Goal: Task Accomplishment & Management: Use online tool/utility

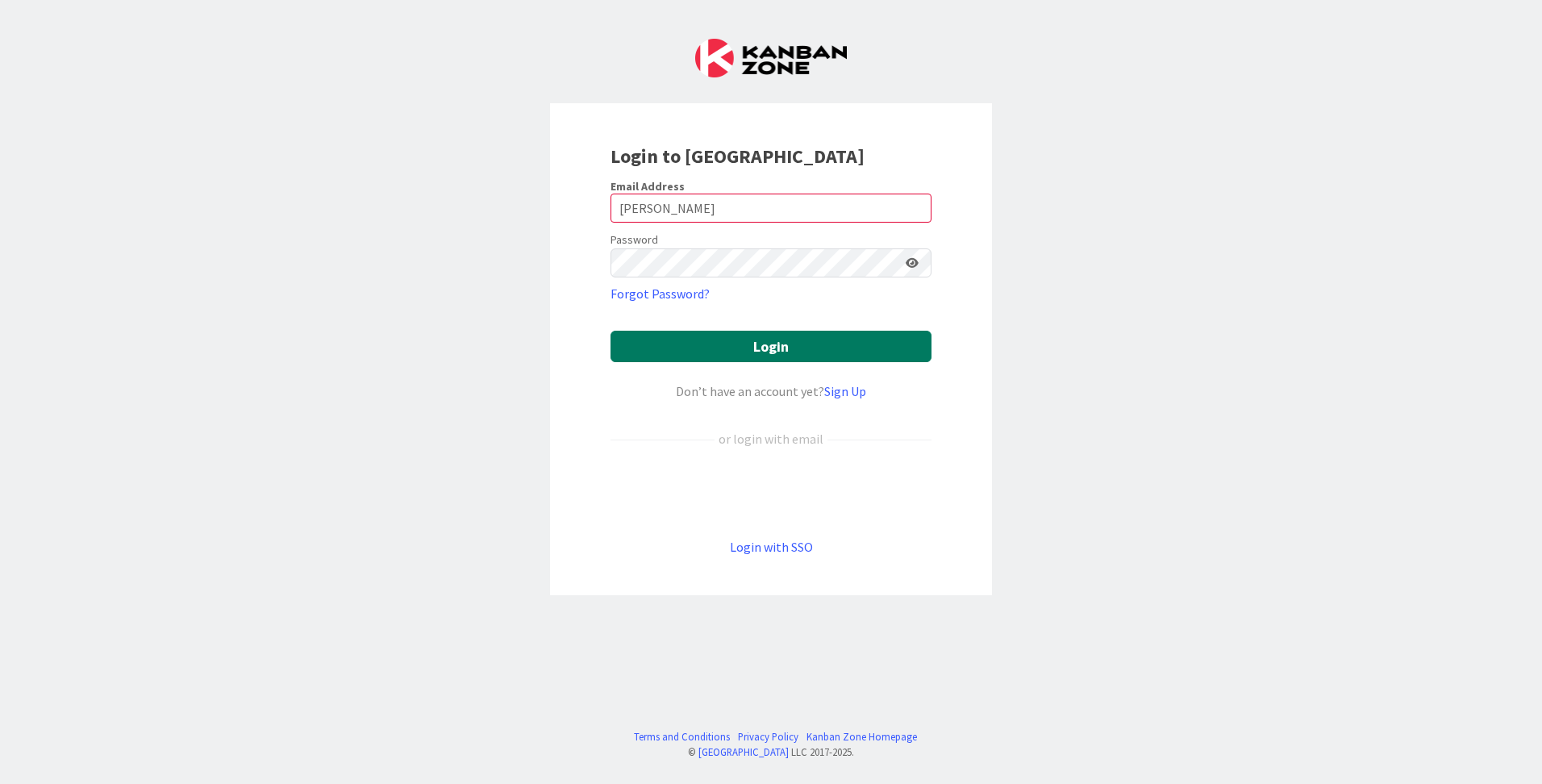
click at [781, 358] on button "Login" at bounding box center [771, 346] width 321 height 32
click at [738, 219] on input "[PERSON_NAME]" at bounding box center [771, 208] width 321 height 29
drag, startPoint x: 770, startPoint y: 208, endPoint x: 743, endPoint y: 216, distance: 28.2
click at [754, 212] on input "[PERSON_NAME]" at bounding box center [771, 208] width 321 height 29
click at [691, 211] on input "[PERSON_NAME]" at bounding box center [771, 208] width 321 height 29
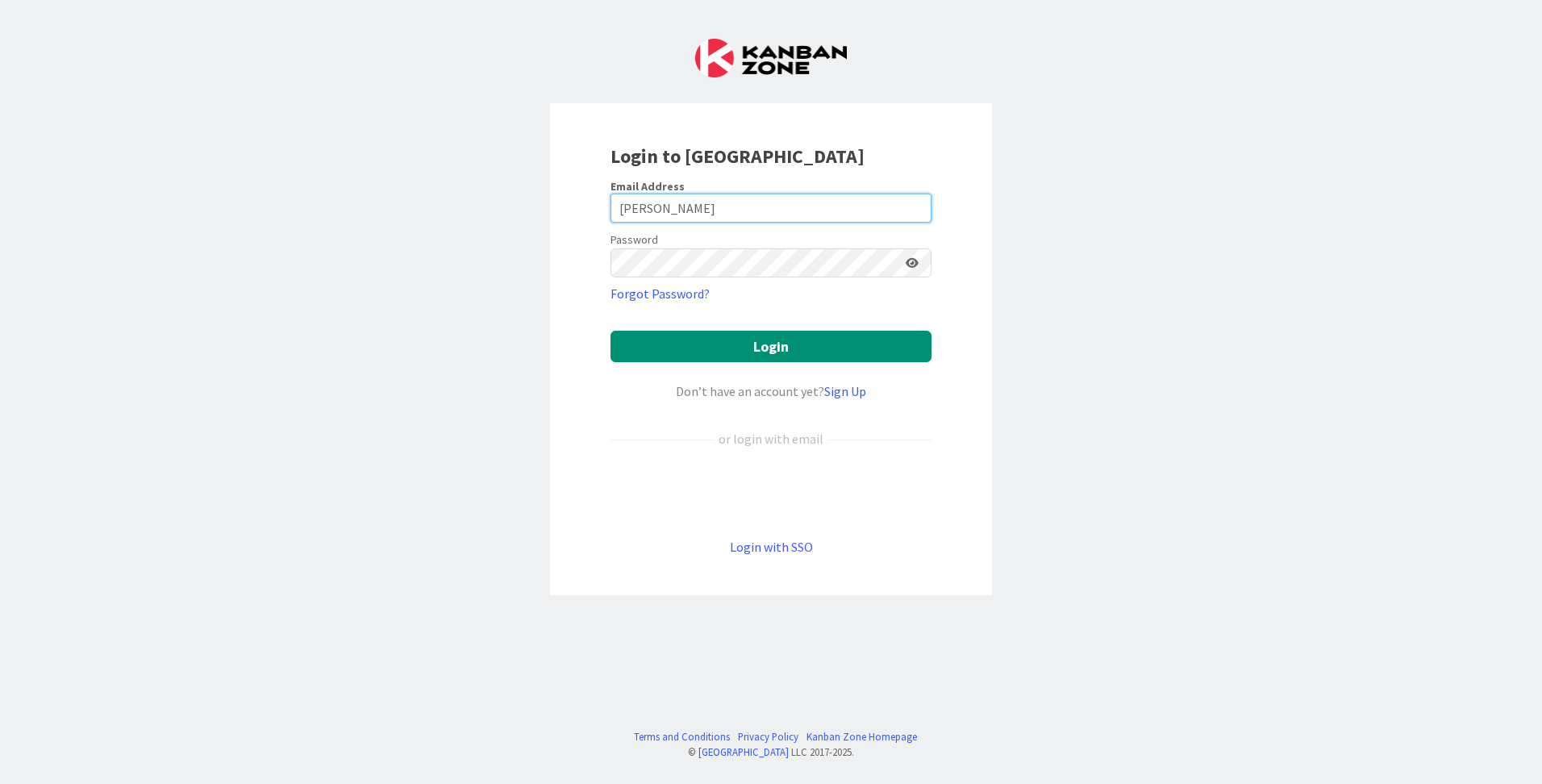
drag, startPoint x: 700, startPoint y: 209, endPoint x: 546, endPoint y: 189, distance: 155.3
click at [536, 203] on div "Login to [GEOGRAPHIC_DATA] Email Address [PERSON_NAME] Password Forgot Password…" at bounding box center [771, 392] width 1542 height 784
type input "[PERSON_NAME][EMAIL_ADDRESS][PERSON_NAME][DOMAIN_NAME]"
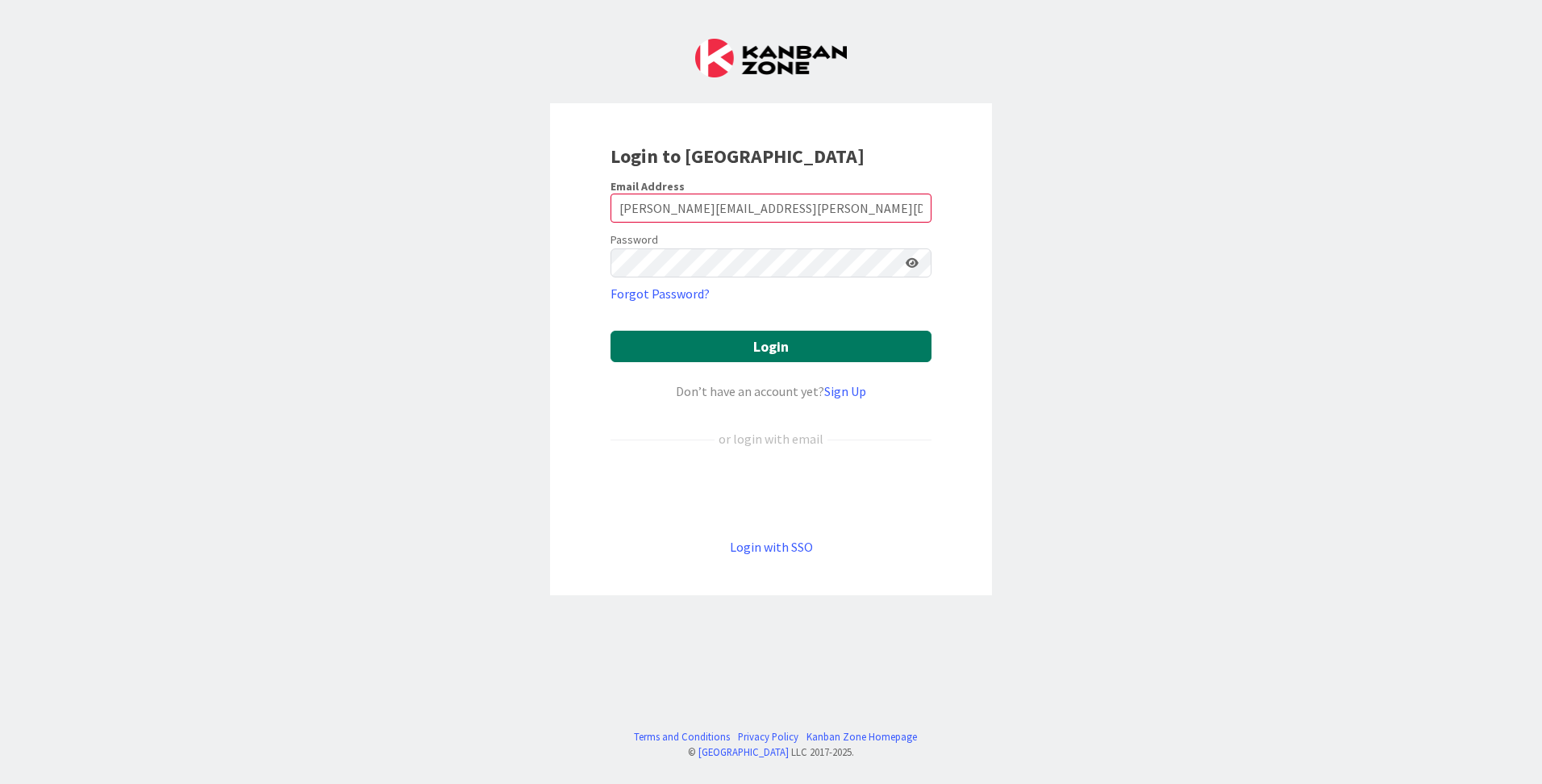
click at [782, 347] on button "Login" at bounding box center [771, 346] width 321 height 32
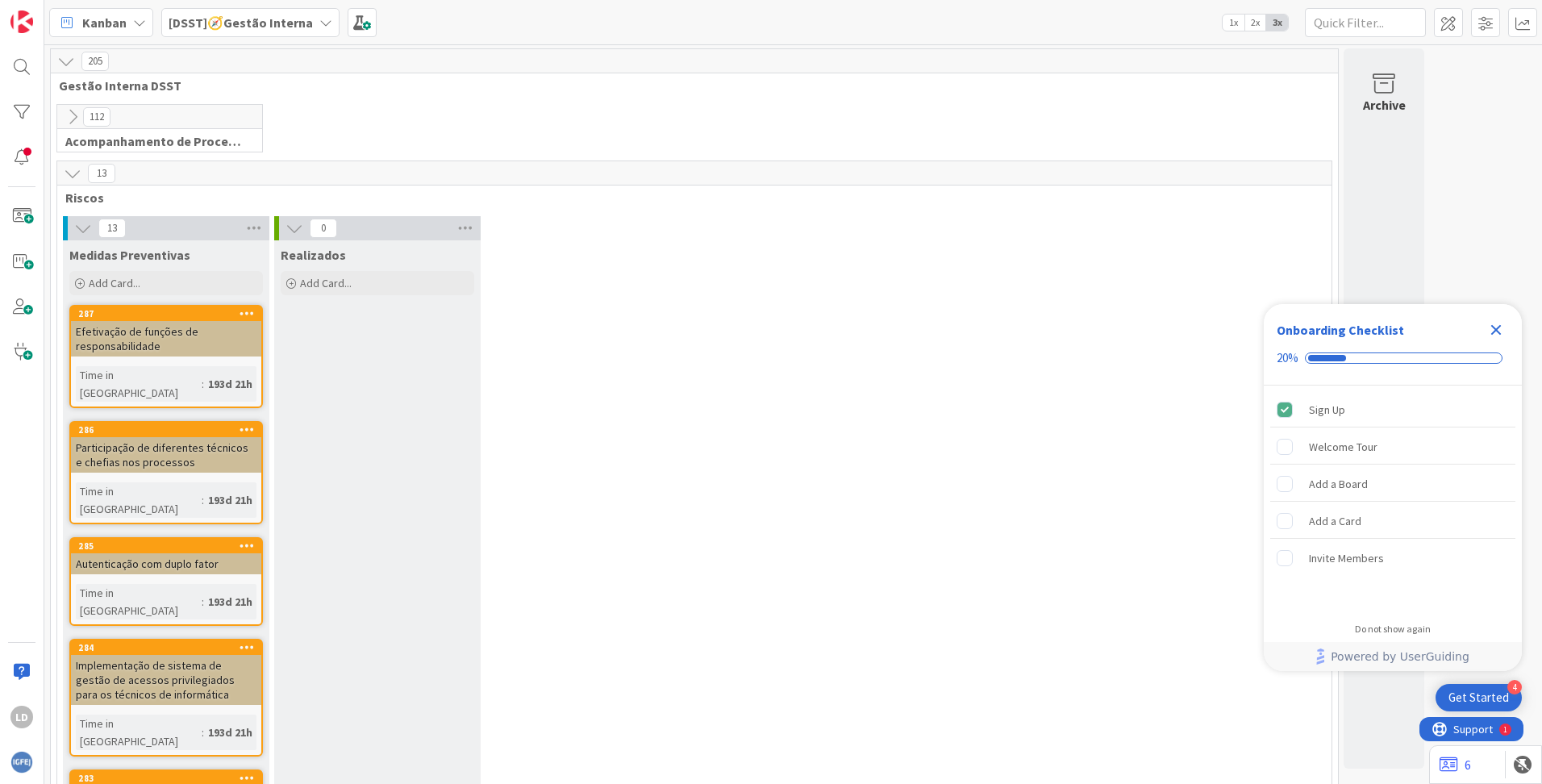
click at [320, 18] on icon at bounding box center [326, 23] width 13 height 13
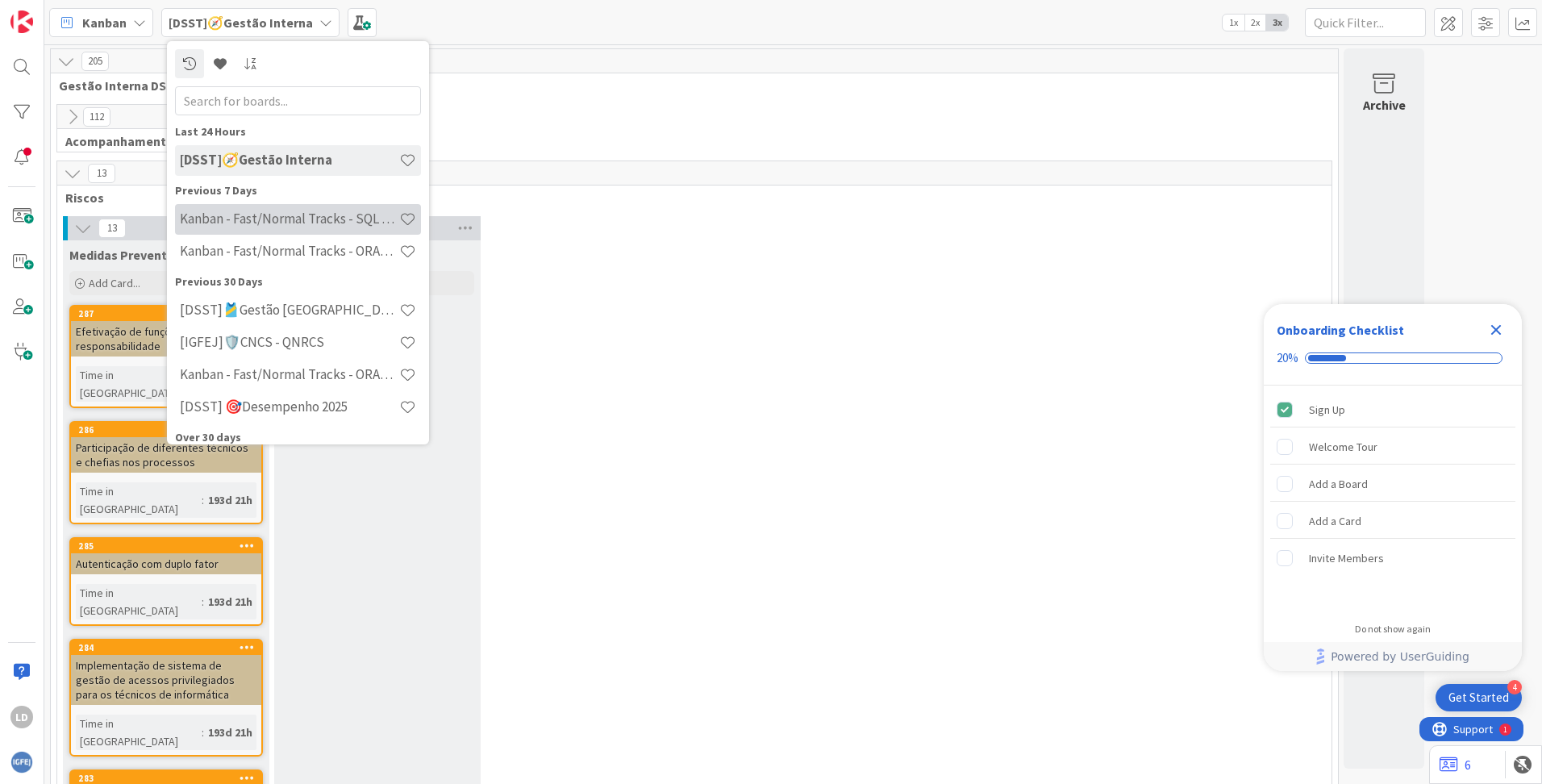
click at [316, 224] on h4 "Kanban - Fast/Normal Tracks - SQL SERVER" at bounding box center [290, 219] width 220 height 16
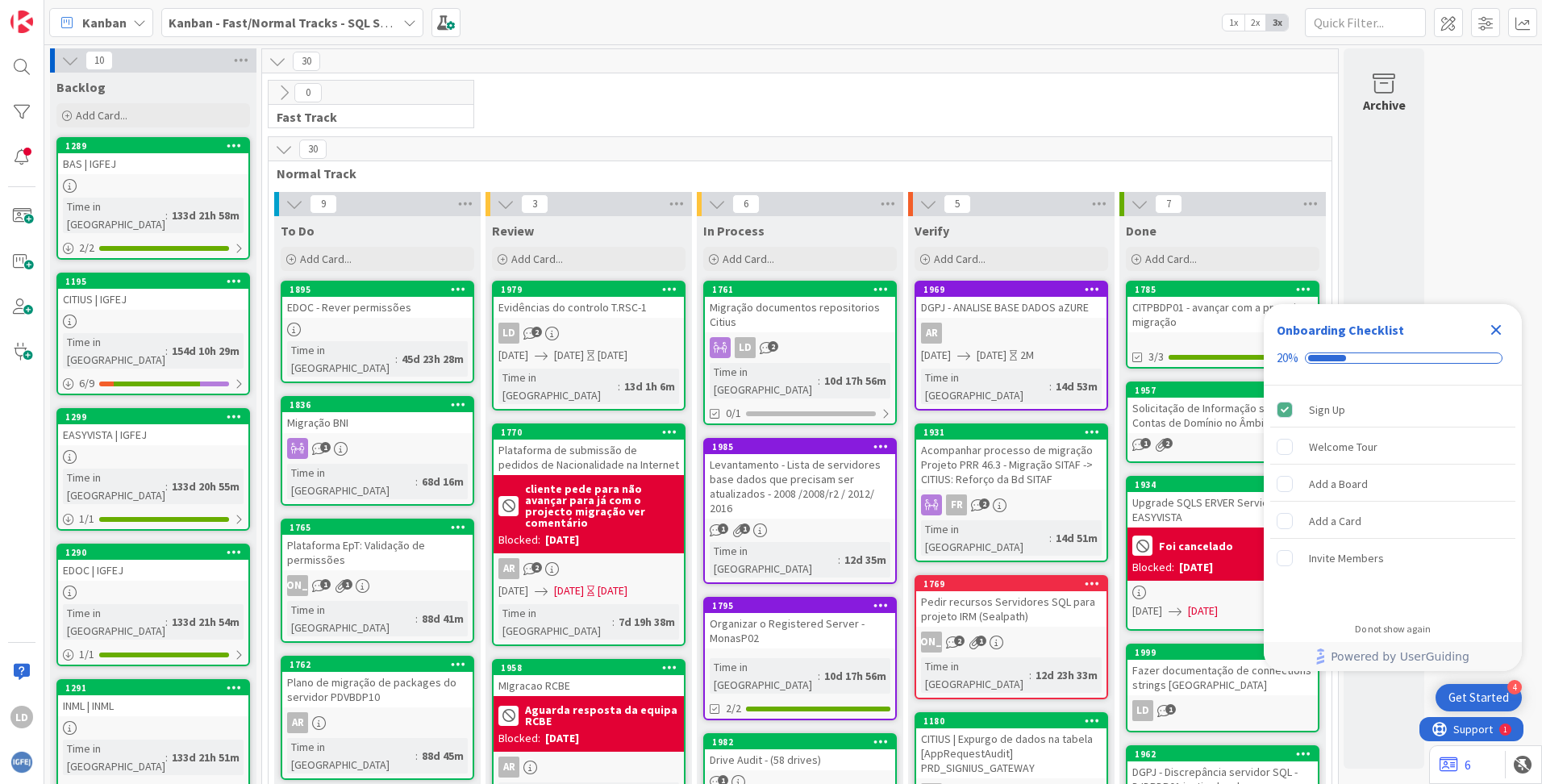
click at [985, 329] on icon "Close Checklist" at bounding box center [1496, 330] width 11 height 11
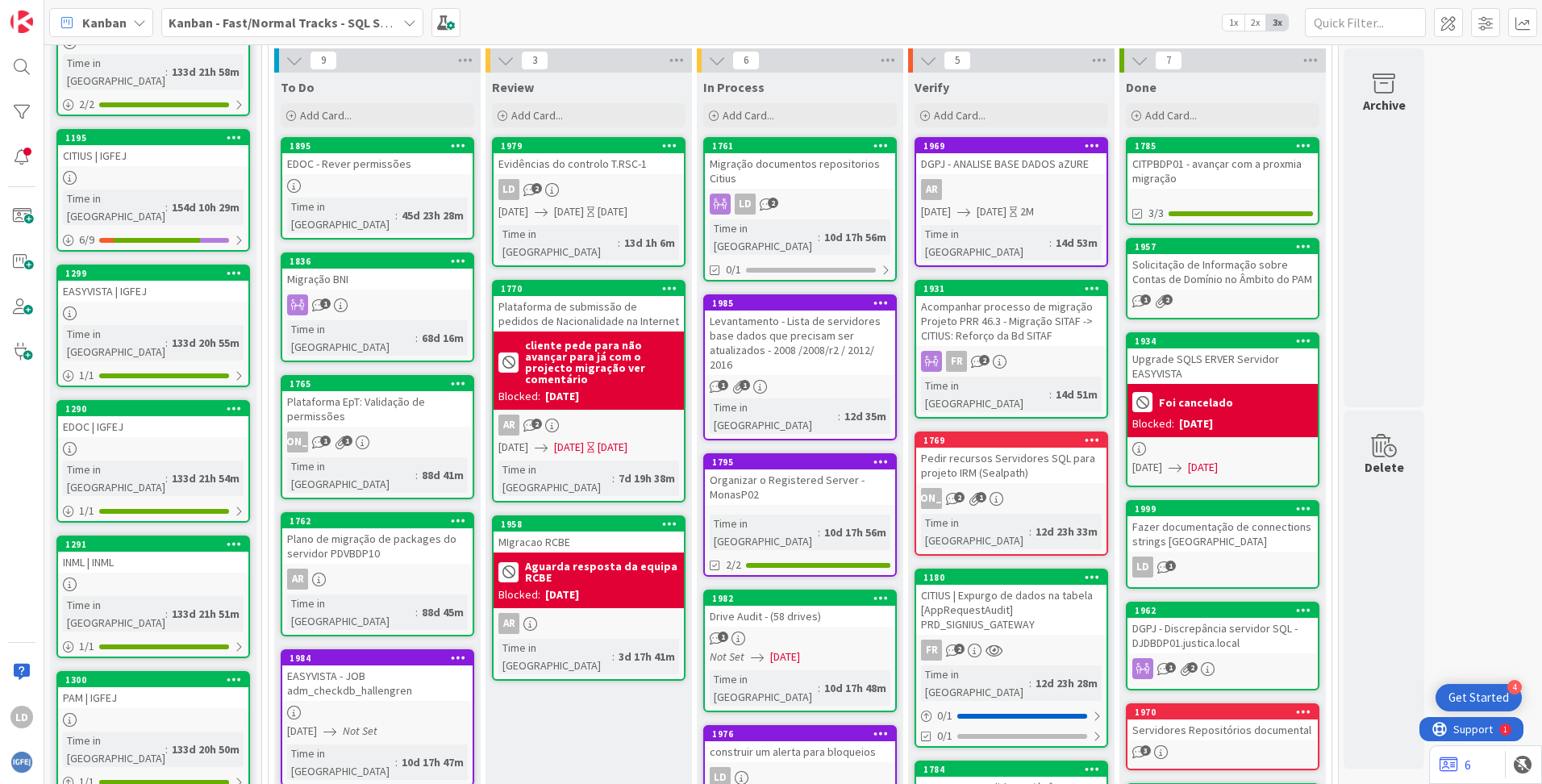
scroll to position [242, 0]
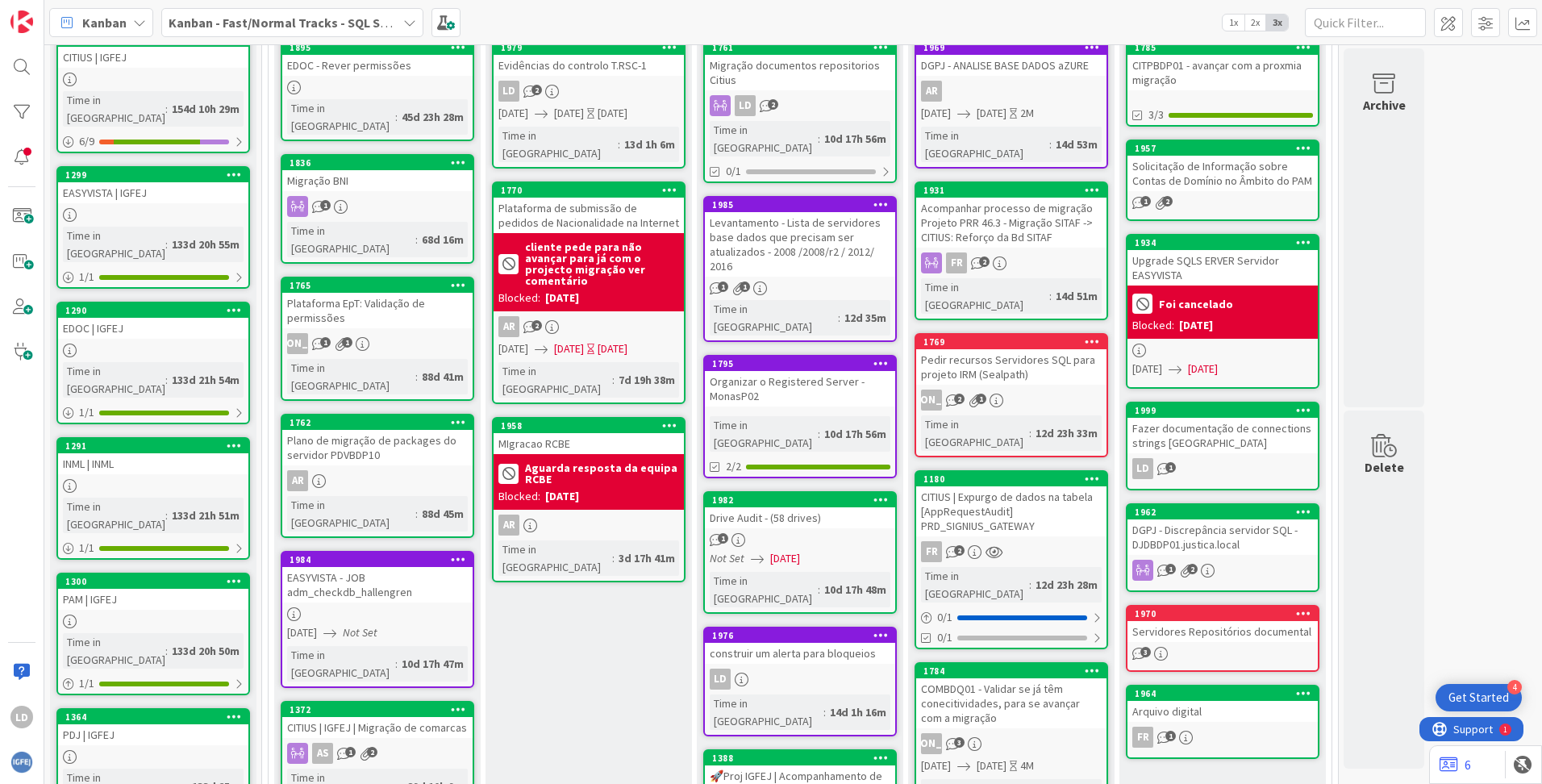
click at [801, 366] on div "Drive Audit - (58 drives)" at bounding box center [800, 518] width 190 height 21
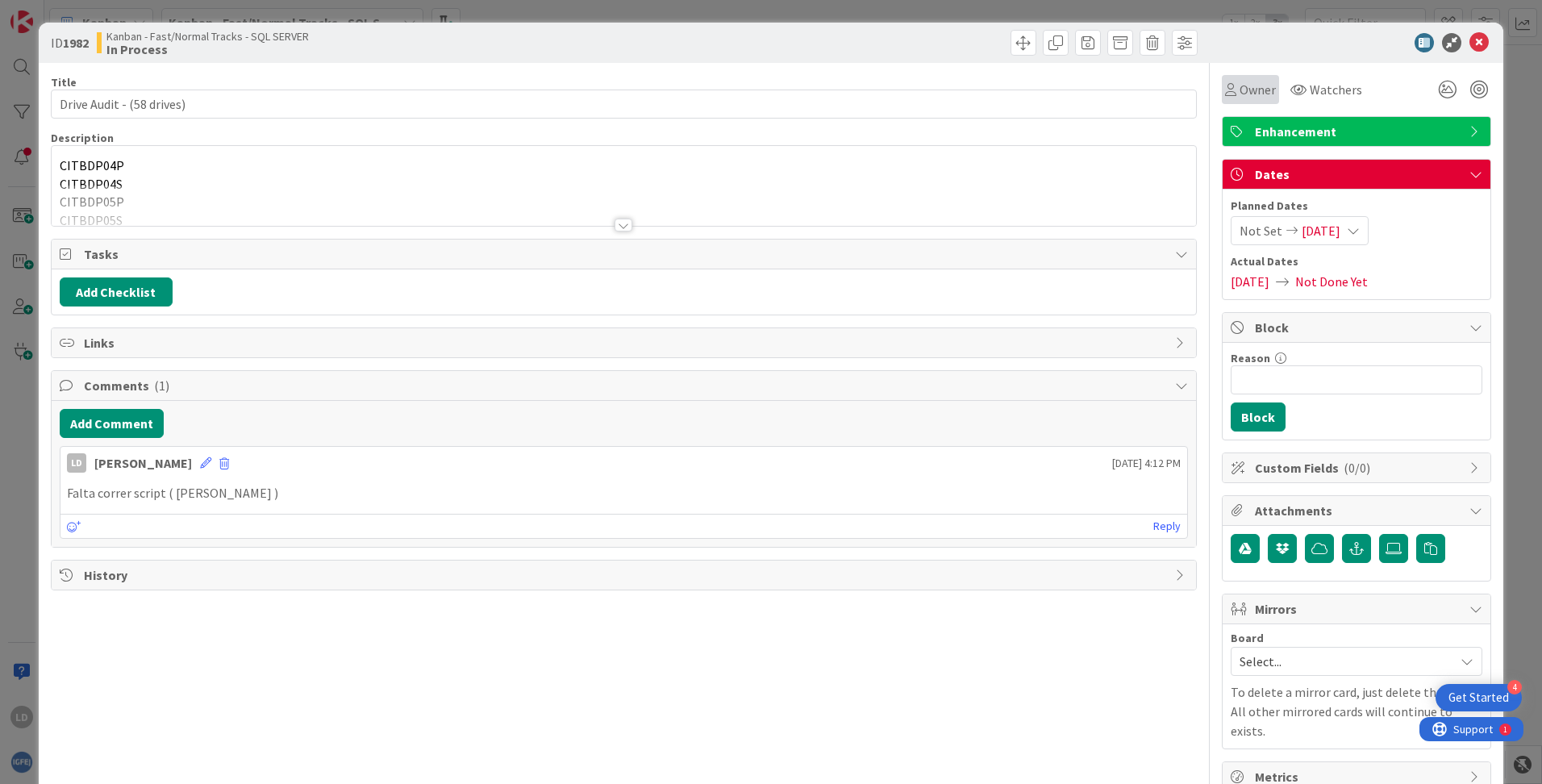
click at [985, 89] on span "Owner" at bounding box center [1257, 89] width 37 height 20
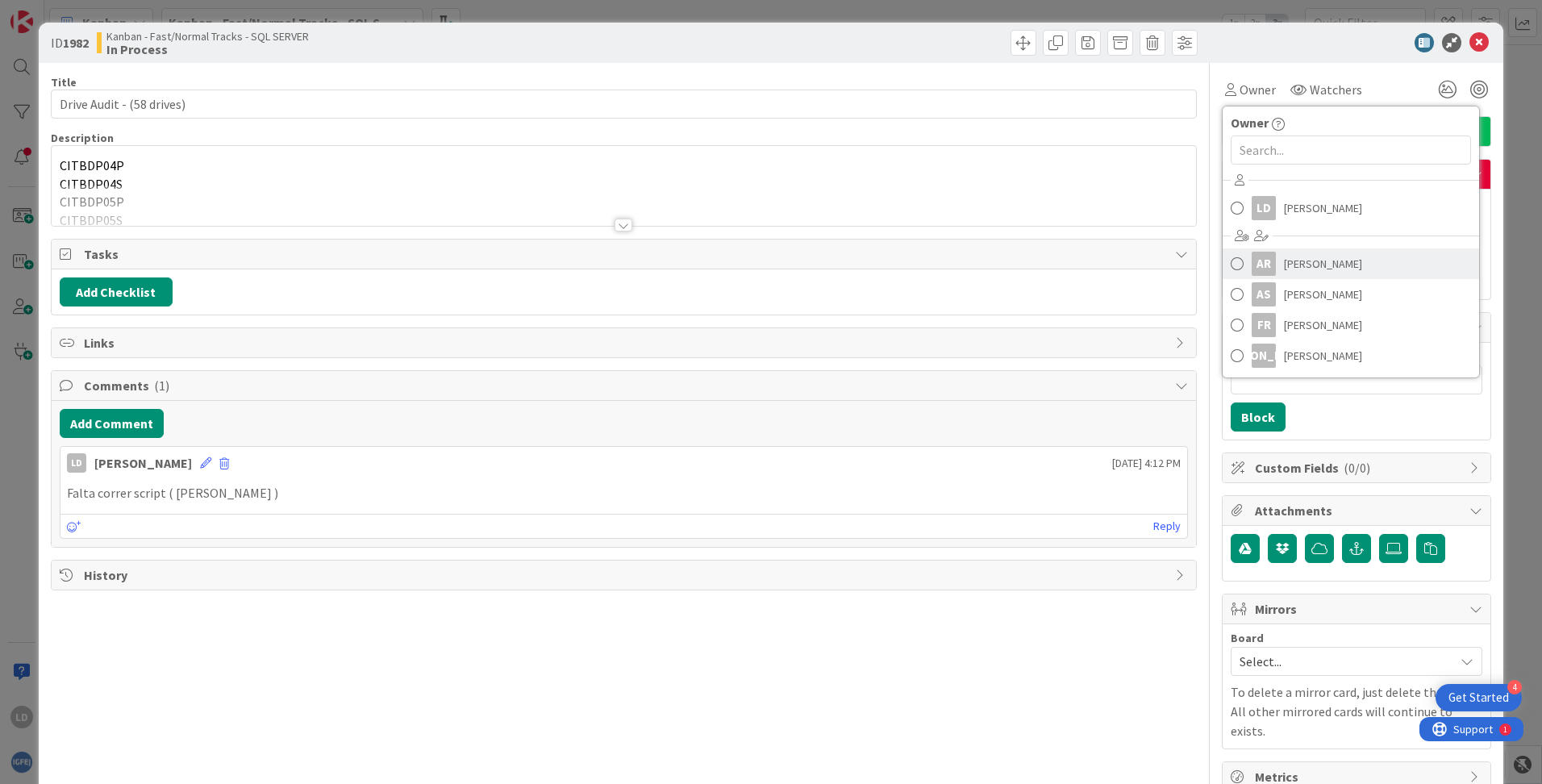
click at [985, 264] on span "[PERSON_NAME]" at bounding box center [1323, 264] width 78 height 24
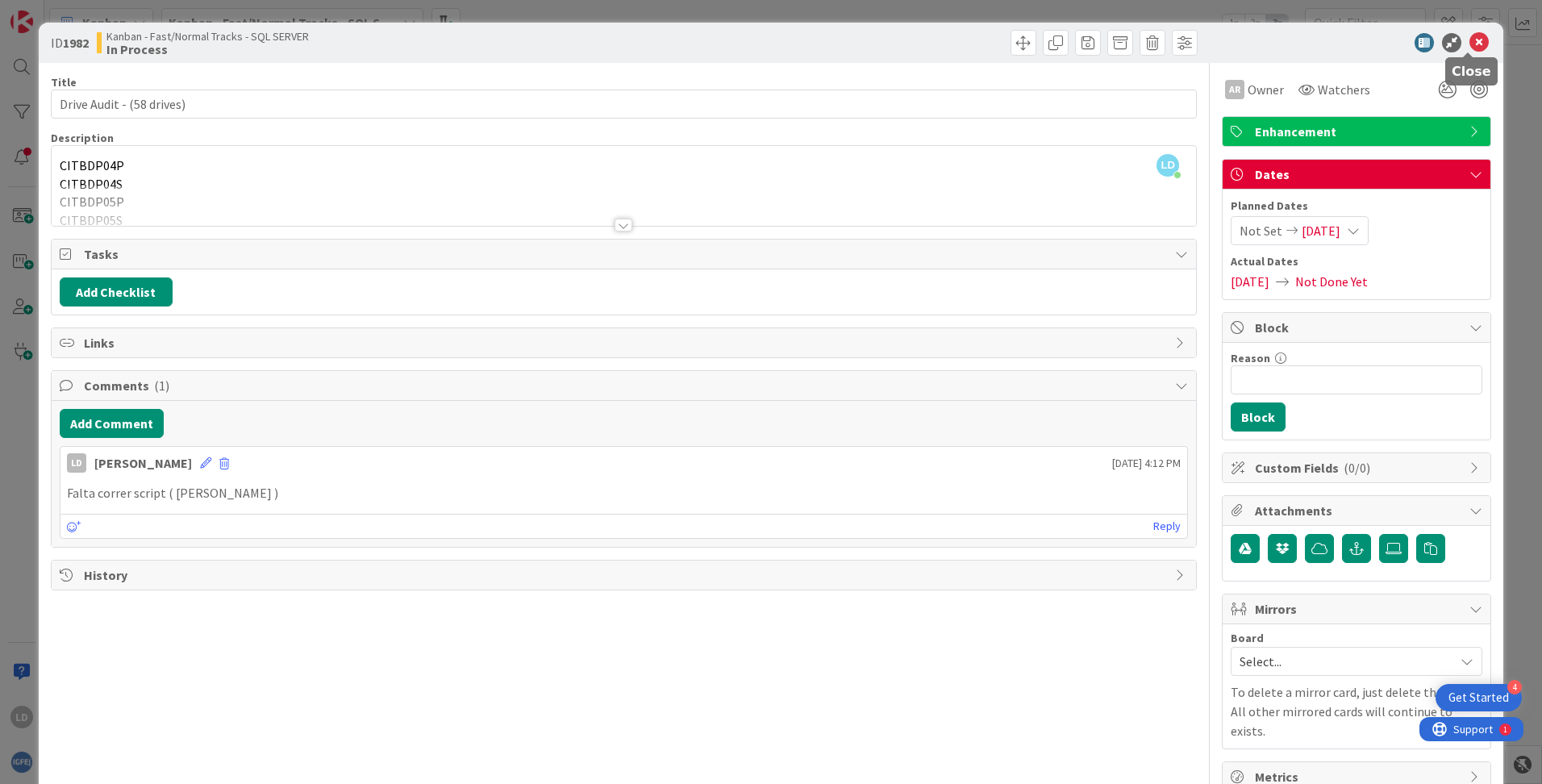
click at [985, 43] on icon at bounding box center [1479, 43] width 20 height 20
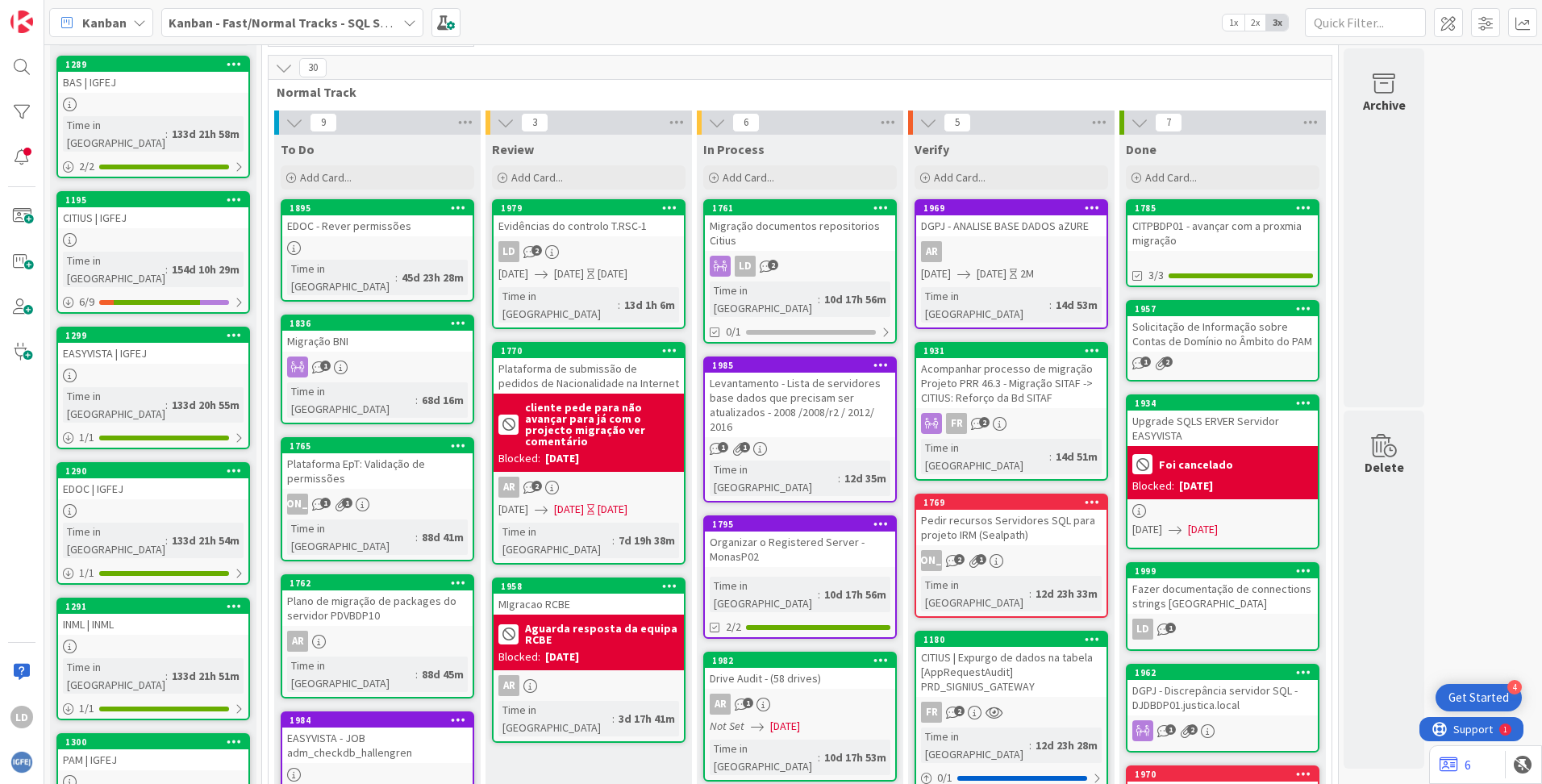
scroll to position [81, 0]
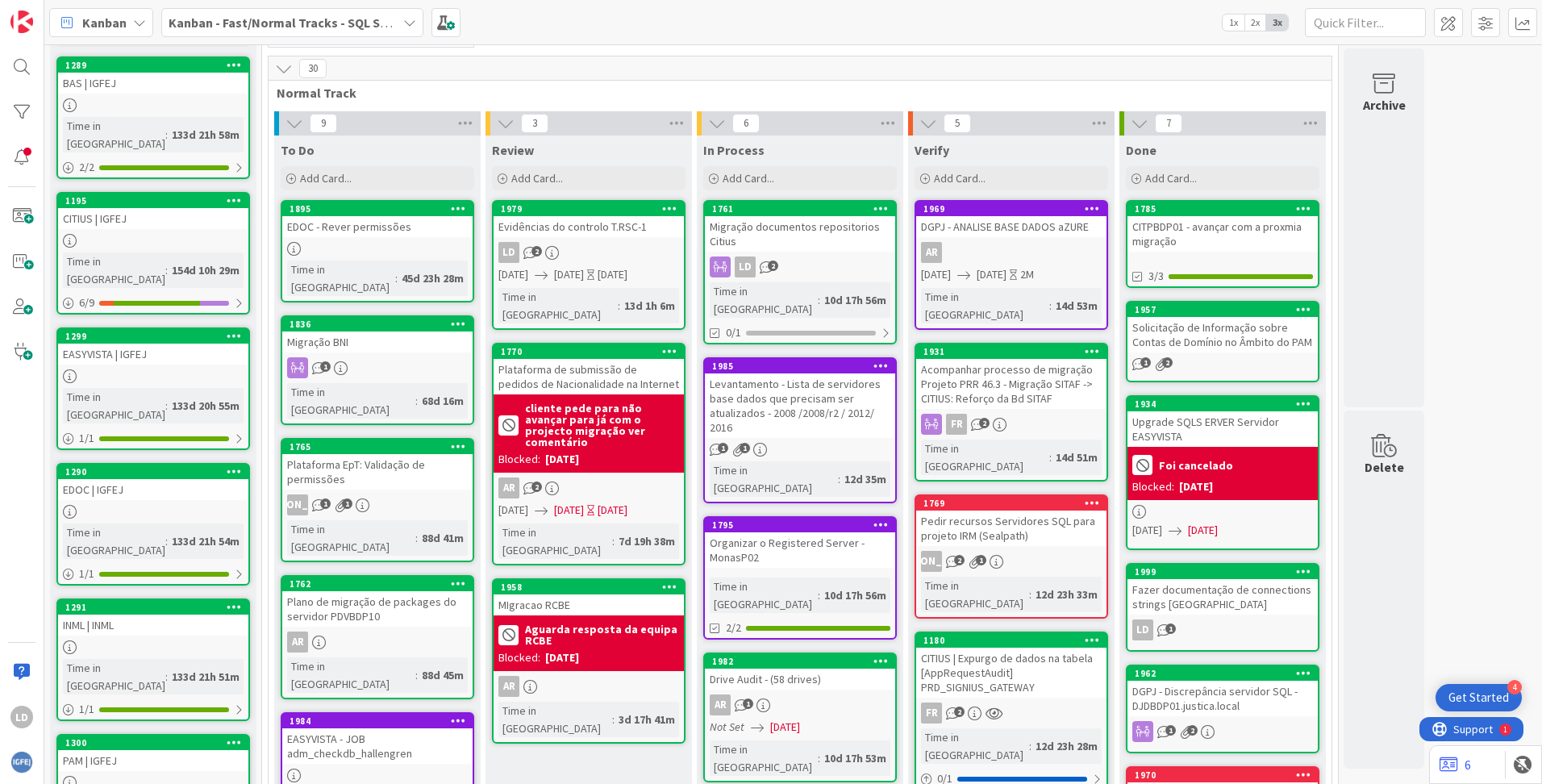
click at [574, 255] on div "LD 2" at bounding box center [589, 252] width 190 height 21
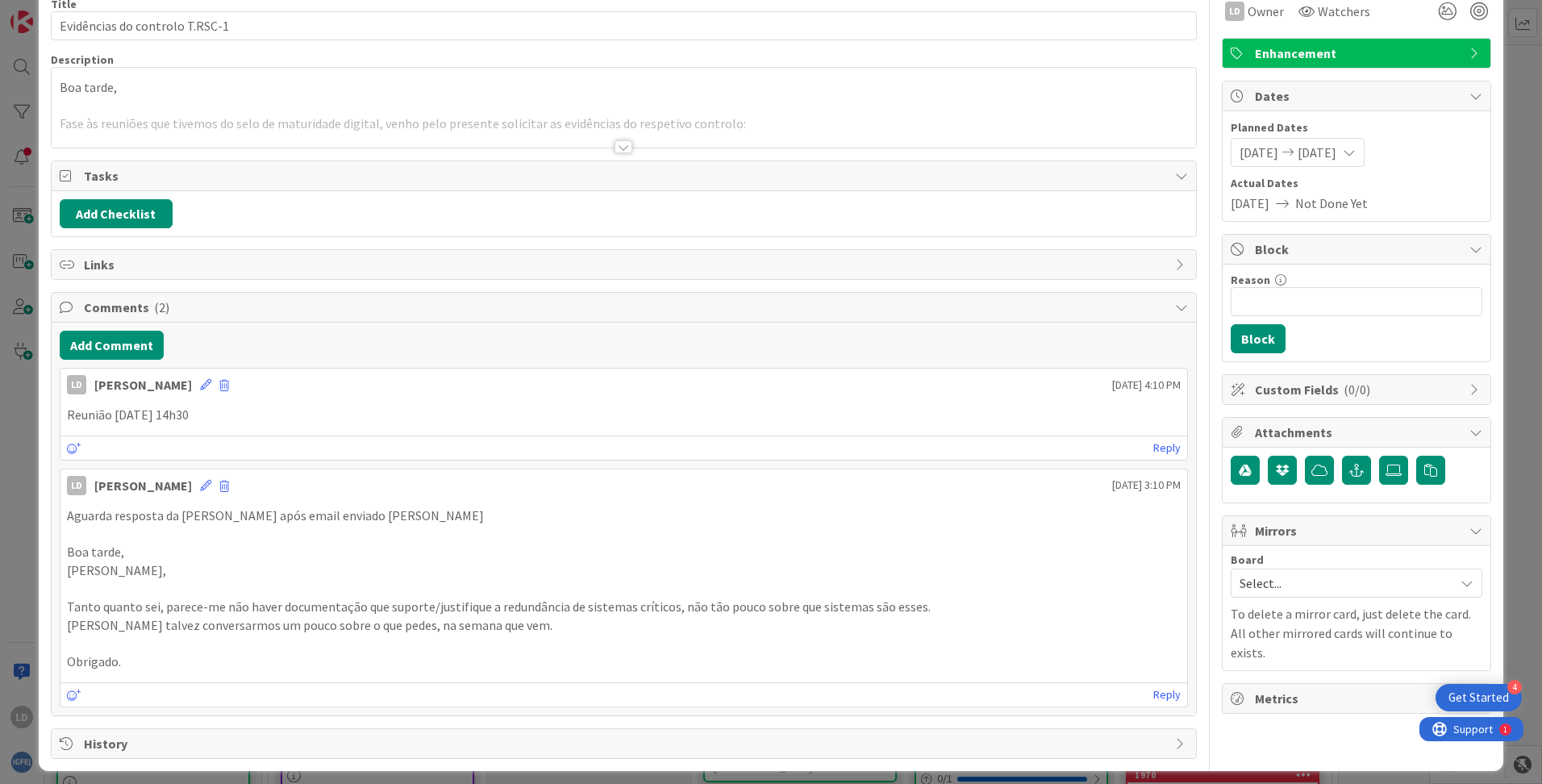
scroll to position [88, 0]
